Goal: Transaction & Acquisition: Subscribe to service/newsletter

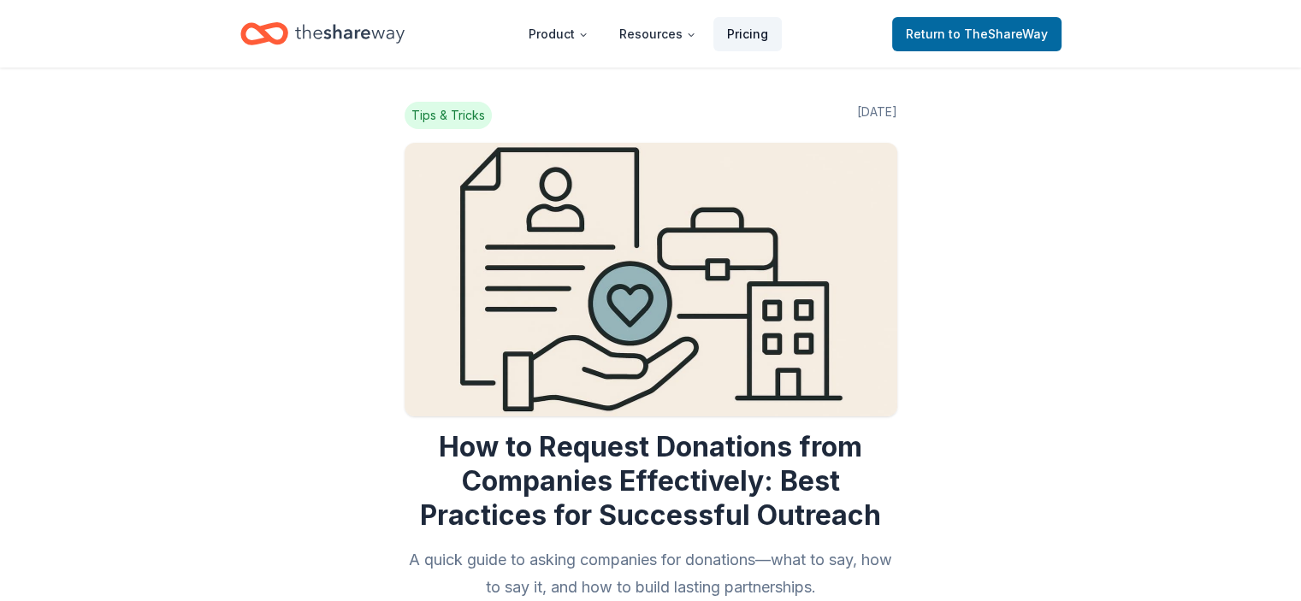
click at [724, 37] on link "Pricing" at bounding box center [747, 34] width 68 height 34
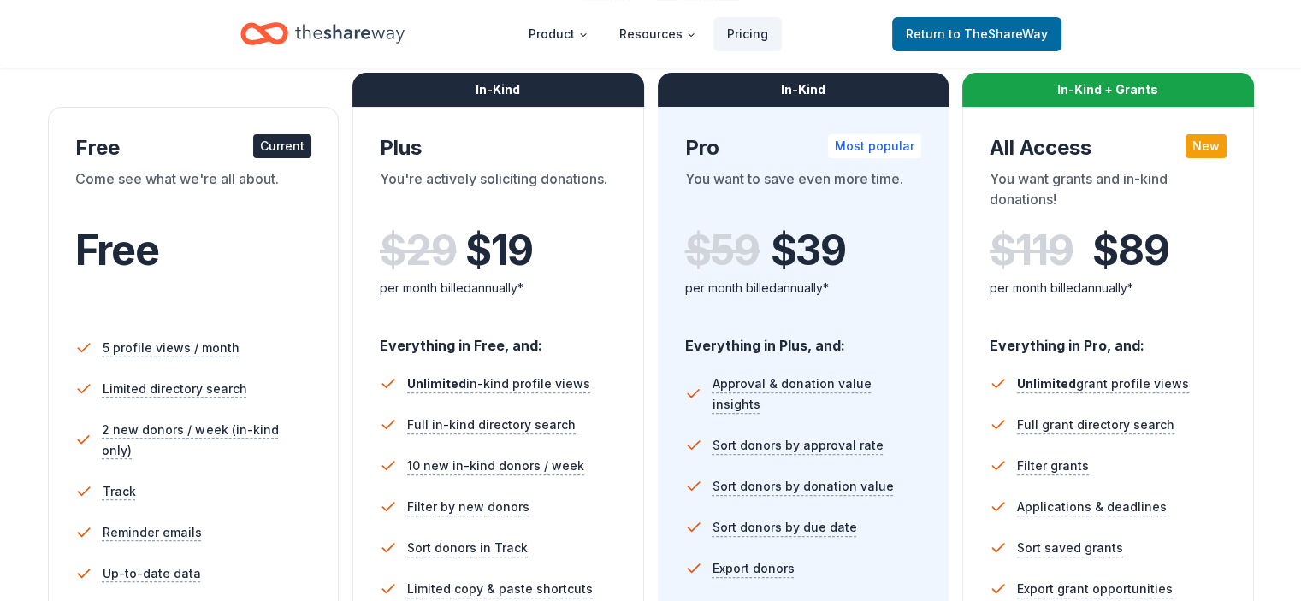
scroll to position [342, 0]
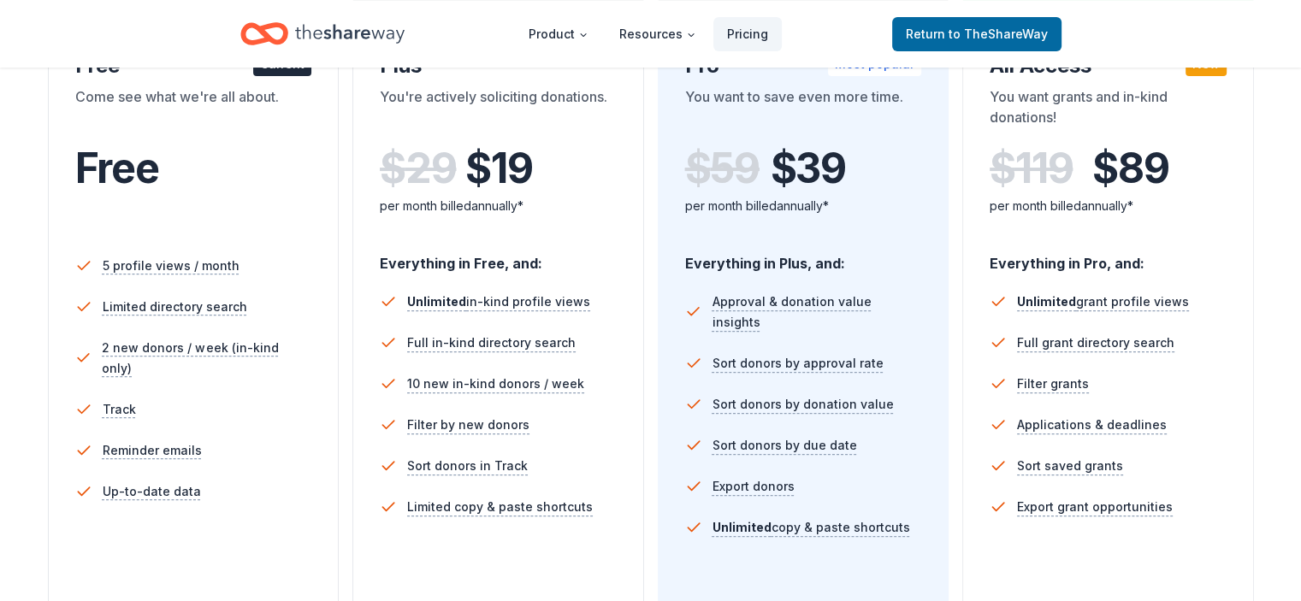
click at [938, 268] on div "Free Current Come see what we're all about. Free 5 profile views / month Limite…" at bounding box center [651, 359] width 1206 height 736
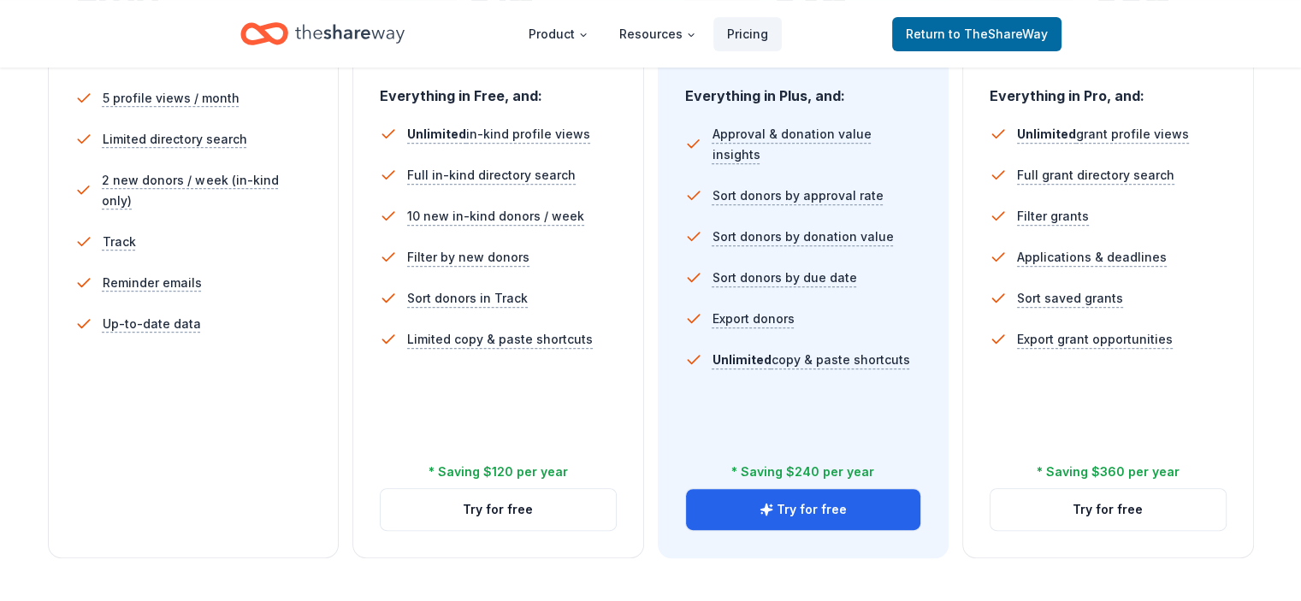
scroll to position [513, 0]
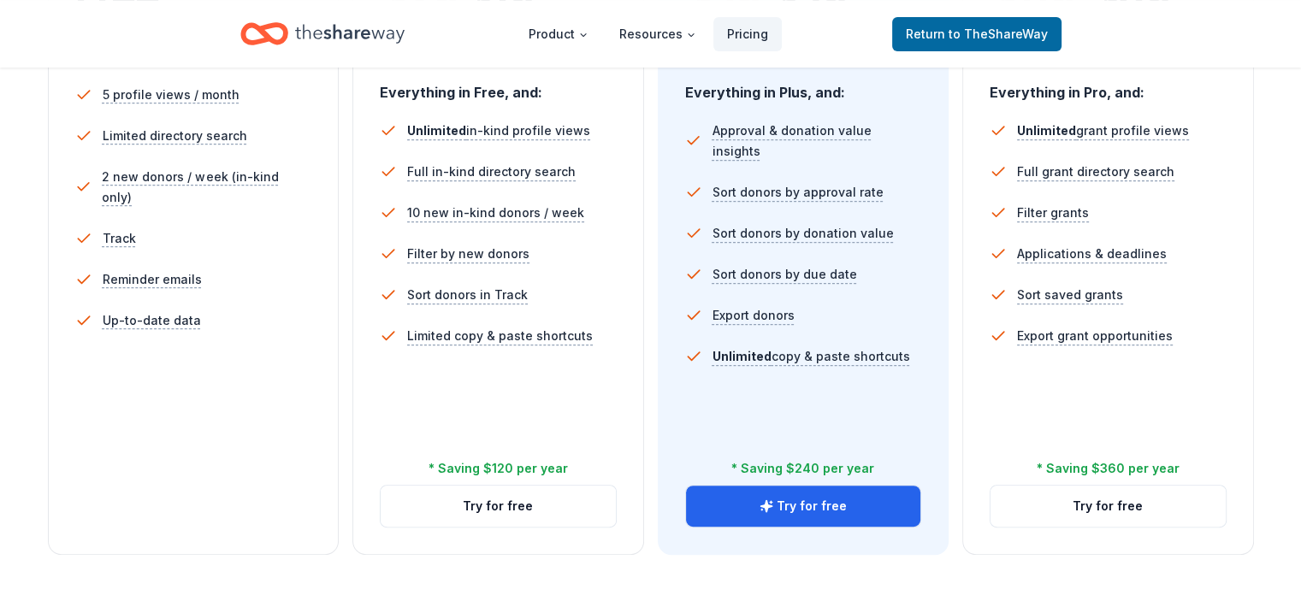
click at [947, 374] on div "Free Current Come see what we're all about. Free 5 profile views / month Limite…" at bounding box center [651, 188] width 1206 height 736
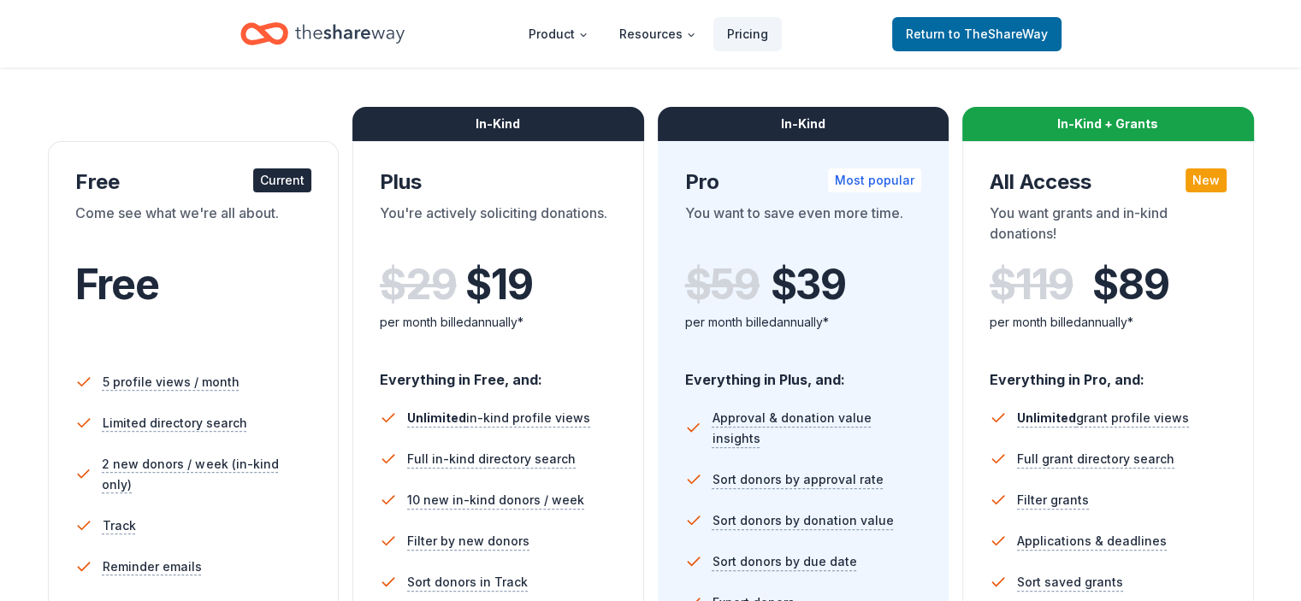
scroll to position [171, 0]
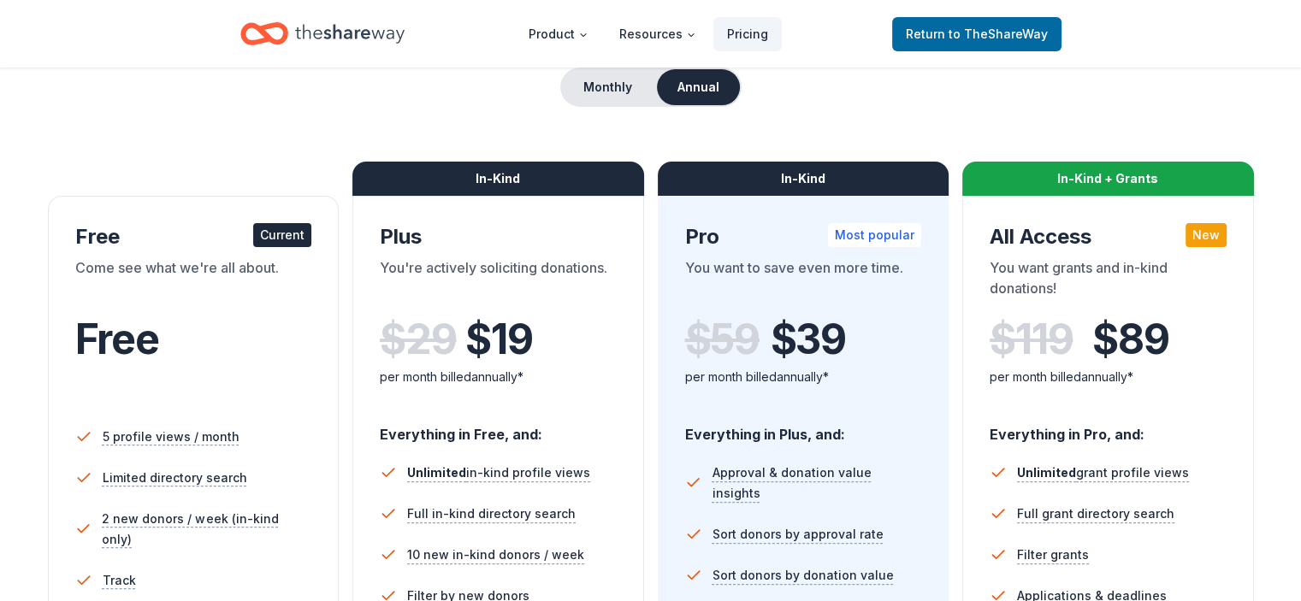
click at [945, 373] on div "Free Current Come see what we're all about. Free 5 profile views / month Limite…" at bounding box center [651, 530] width 1206 height 736
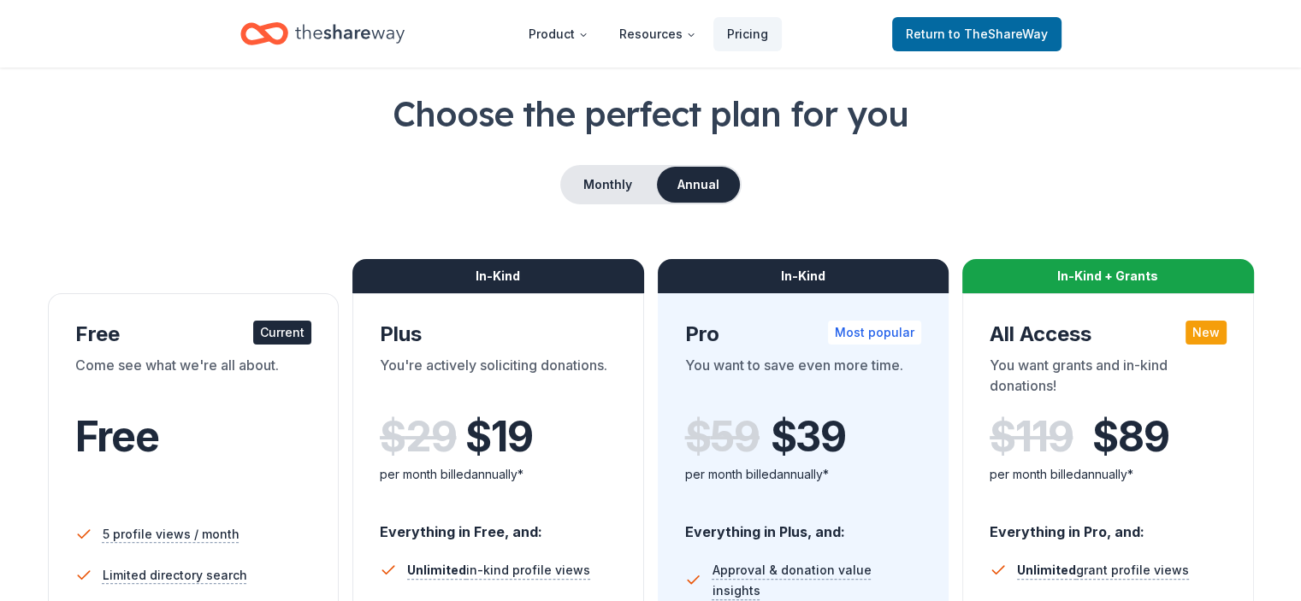
scroll to position [0, 0]
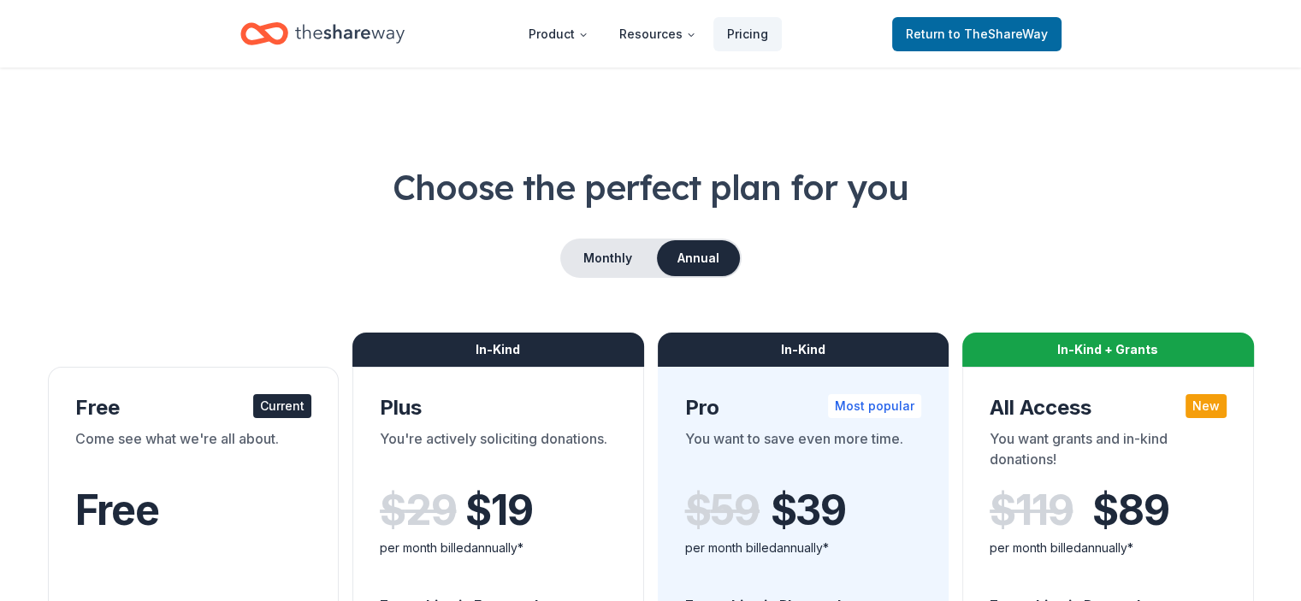
click at [947, 251] on div "Monthly Annual" at bounding box center [650, 258] width 1219 height 39
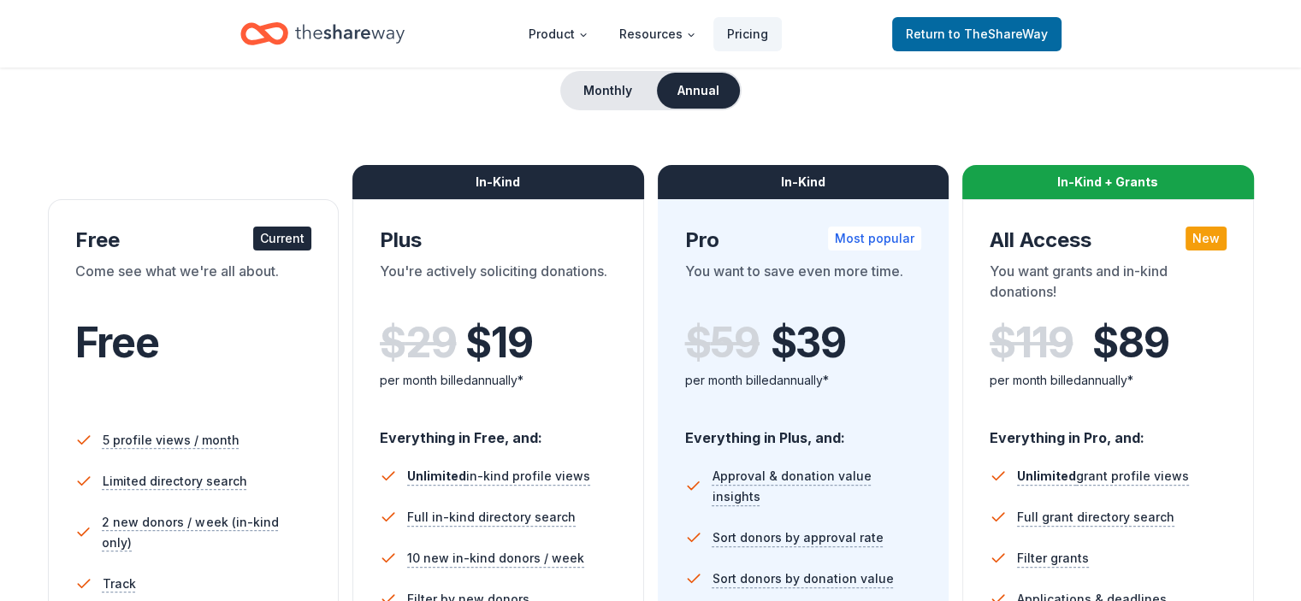
scroll to position [342, 0]
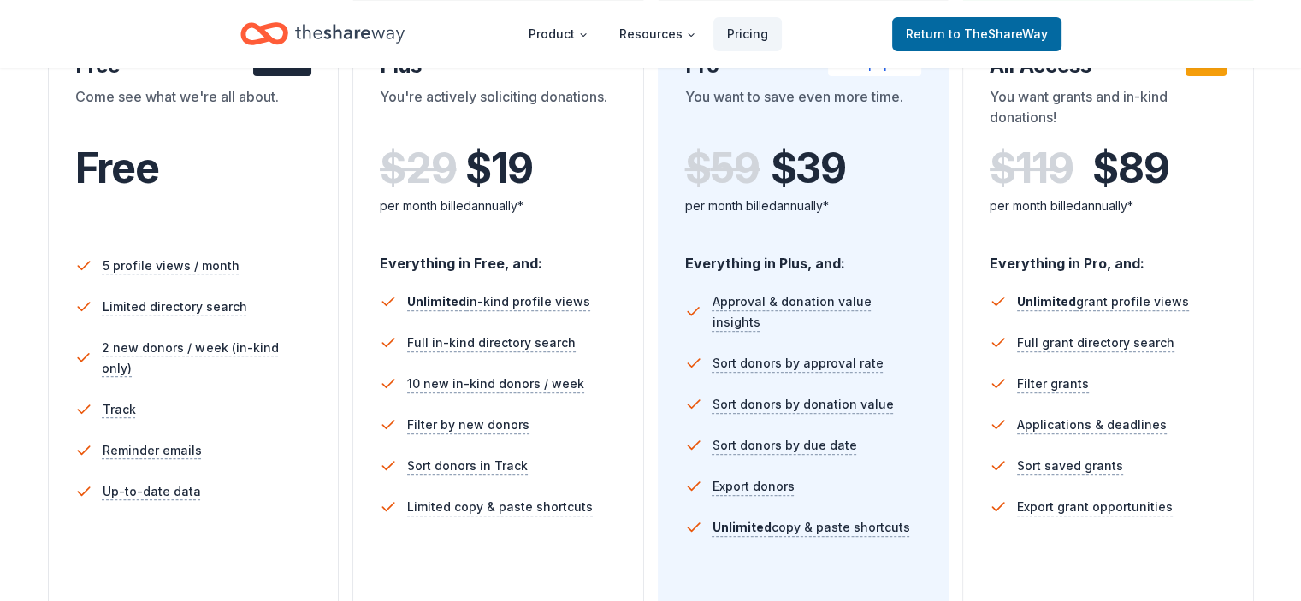
click at [942, 184] on div "Free Current Come see what we're all about. Free 5 profile views / month Limite…" at bounding box center [651, 359] width 1206 height 736
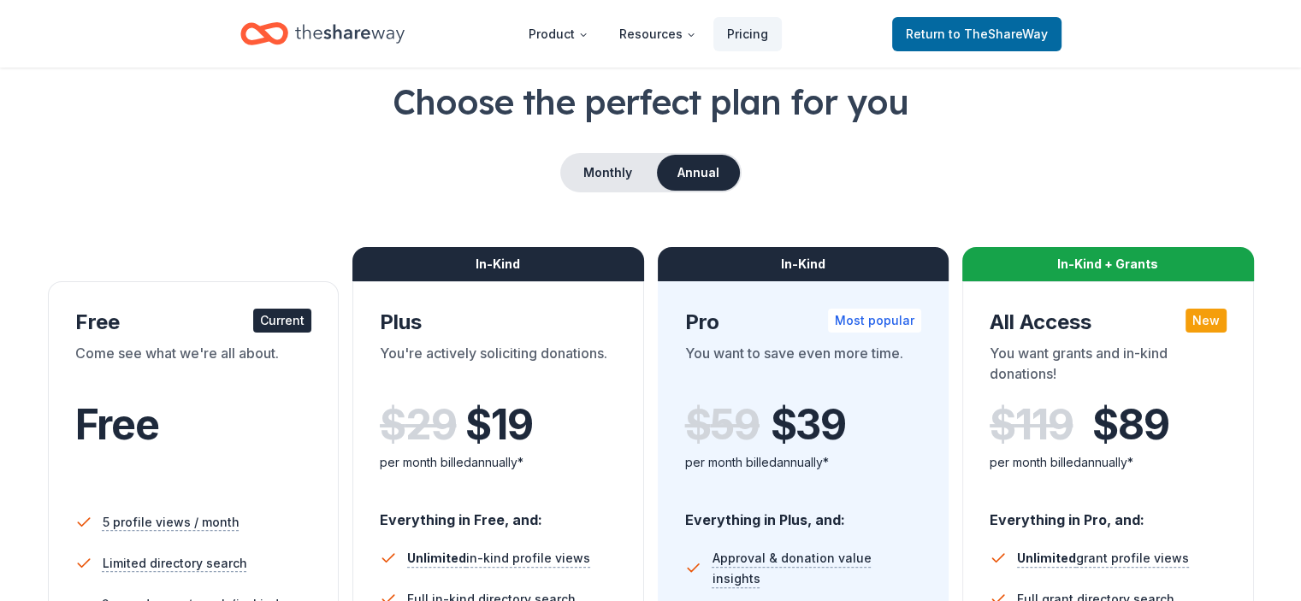
scroll to position [0, 0]
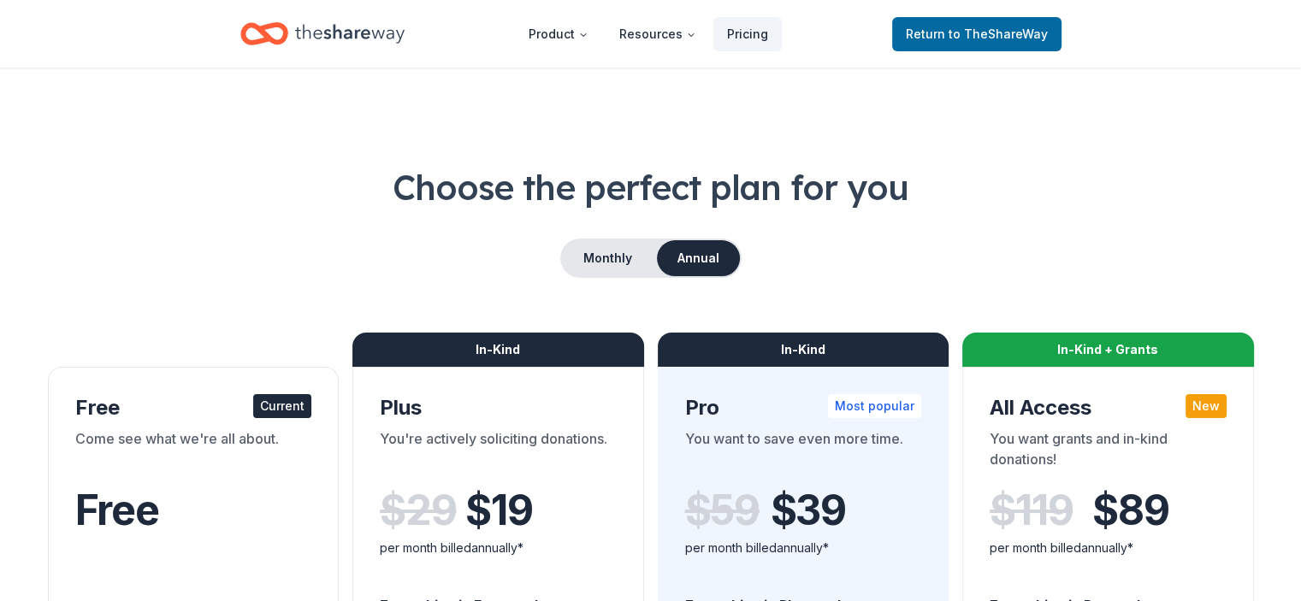
click at [931, 203] on h1 "Choose the perfect plan for you" at bounding box center [650, 187] width 1219 height 48
click at [1070, 180] on h1 "Choose the perfect plan for you" at bounding box center [650, 187] width 1219 height 48
click at [1075, 173] on h1 "Choose the perfect plan for you" at bounding box center [650, 187] width 1219 height 48
click at [1075, 174] on h1 "Choose the perfect plan for you" at bounding box center [650, 187] width 1219 height 48
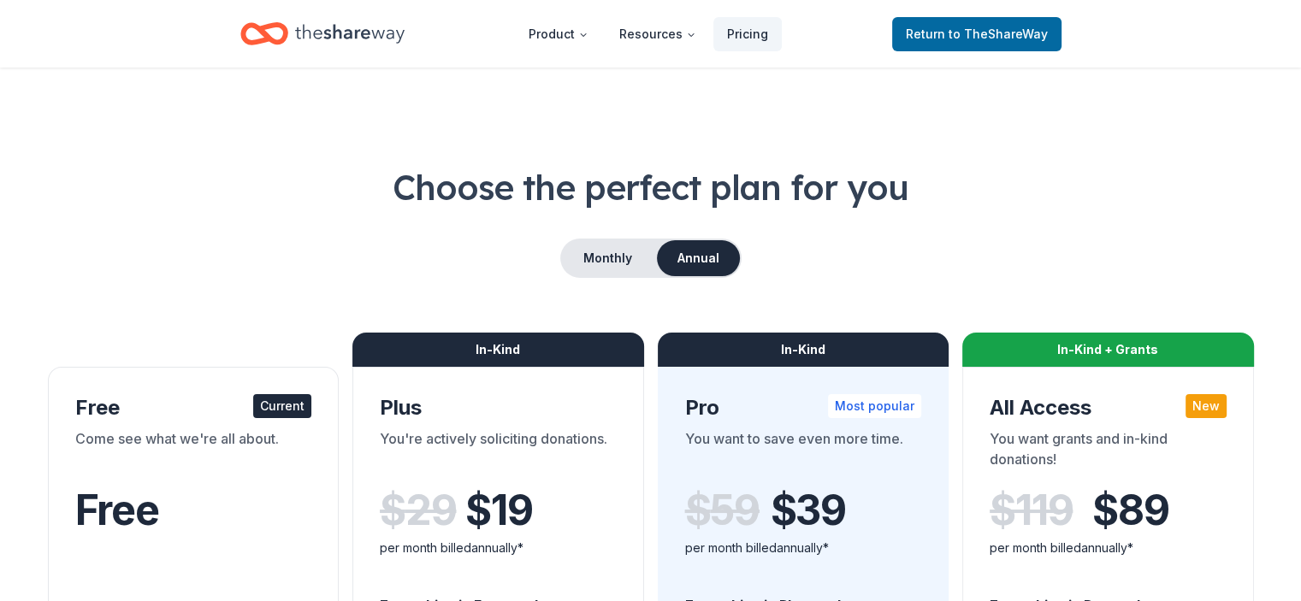
click at [1078, 167] on h1 "Choose the perfect plan for you" at bounding box center [650, 187] width 1219 height 48
click at [1084, 194] on h1 "Choose the perfect plan for you" at bounding box center [650, 187] width 1219 height 48
